Goal: Navigation & Orientation: Find specific page/section

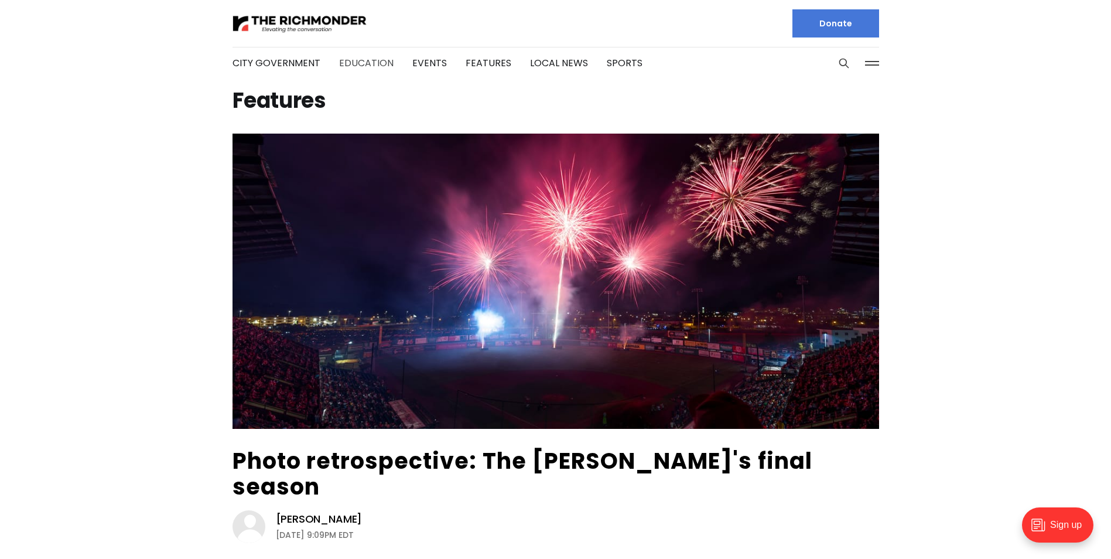
click at [369, 66] on link "Education" at bounding box center [366, 62] width 54 height 13
